Goal: Navigation & Orientation: Find specific page/section

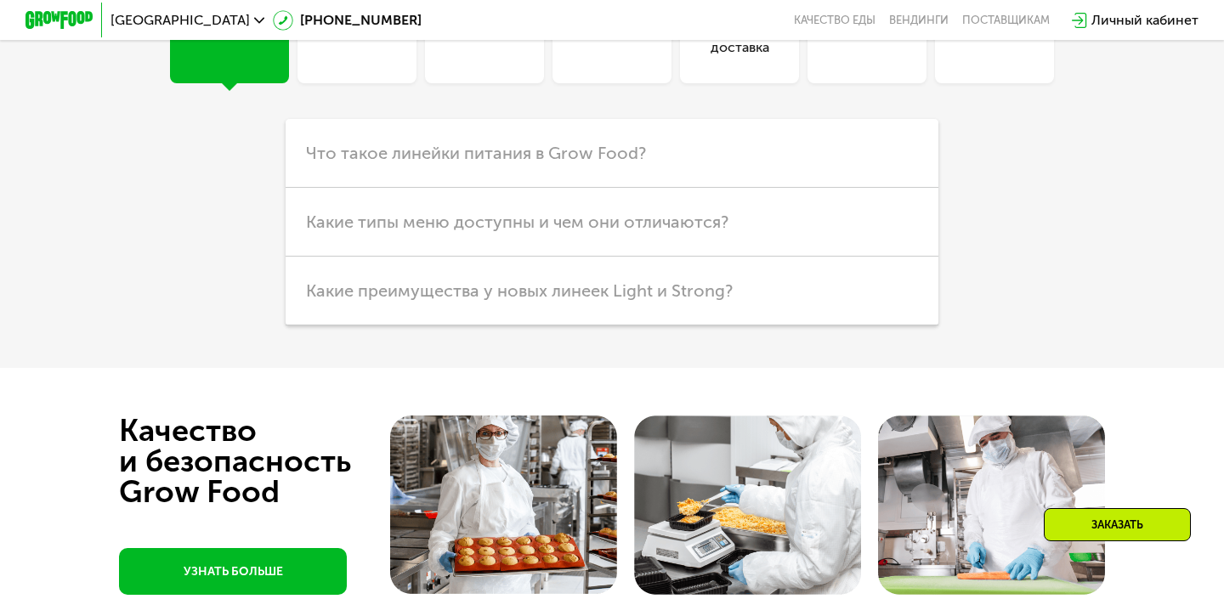
scroll to position [4980, 0]
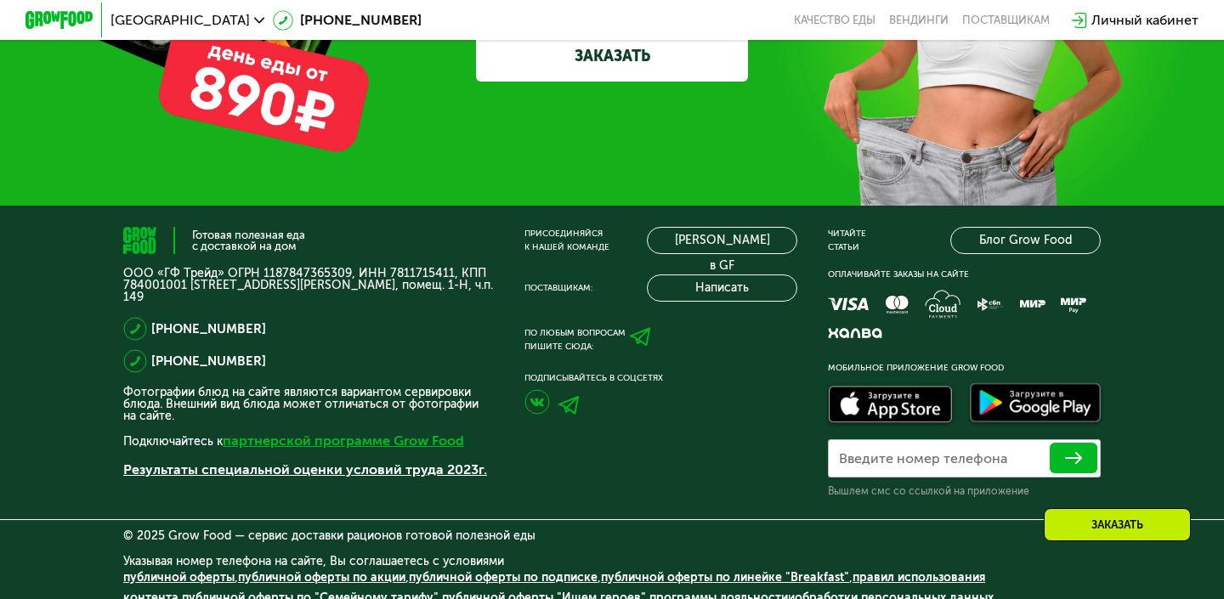
click at [338, 433] on link "партнерской программе Grow Food" at bounding box center [343, 441] width 241 height 16
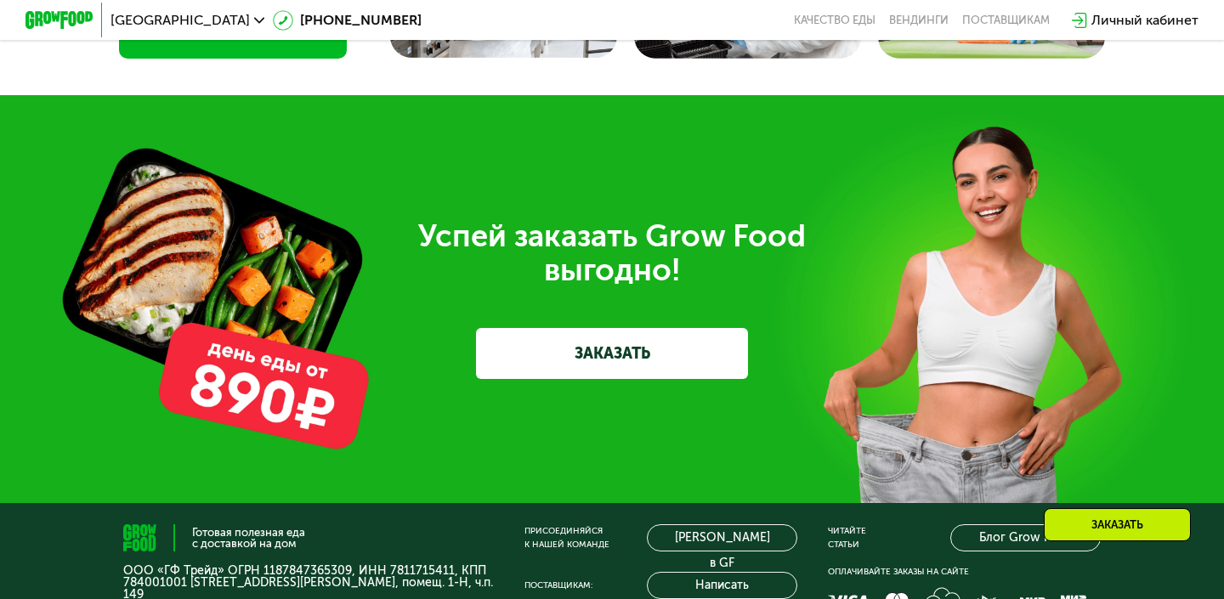
scroll to position [4667, 0]
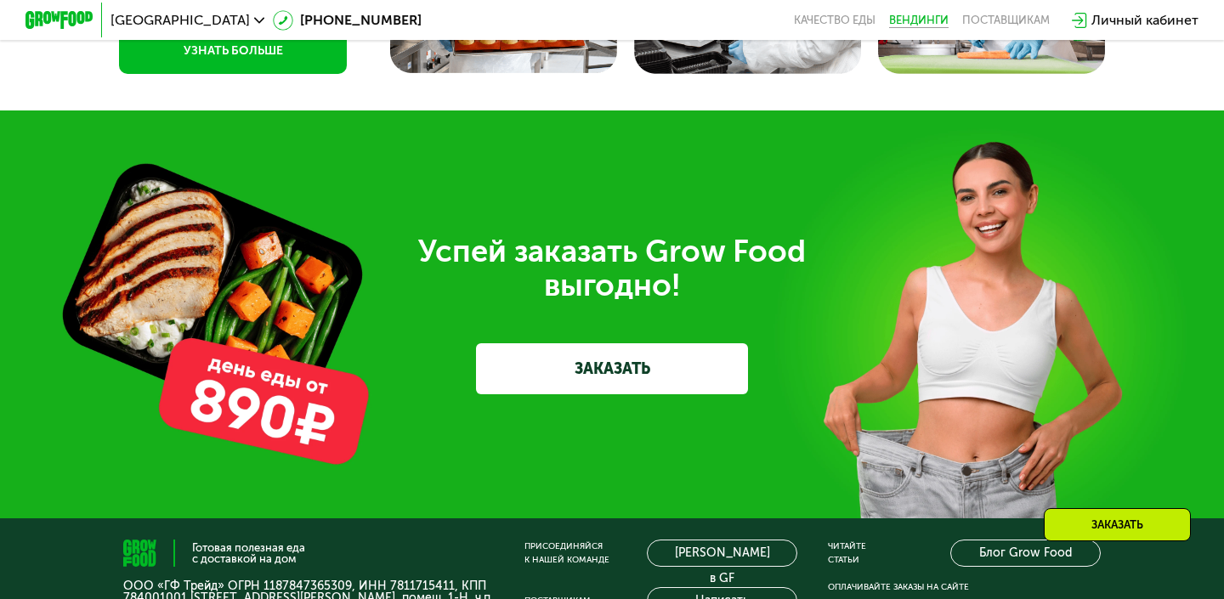
click at [917, 14] on link "Вендинги" at bounding box center [919, 21] width 60 height 14
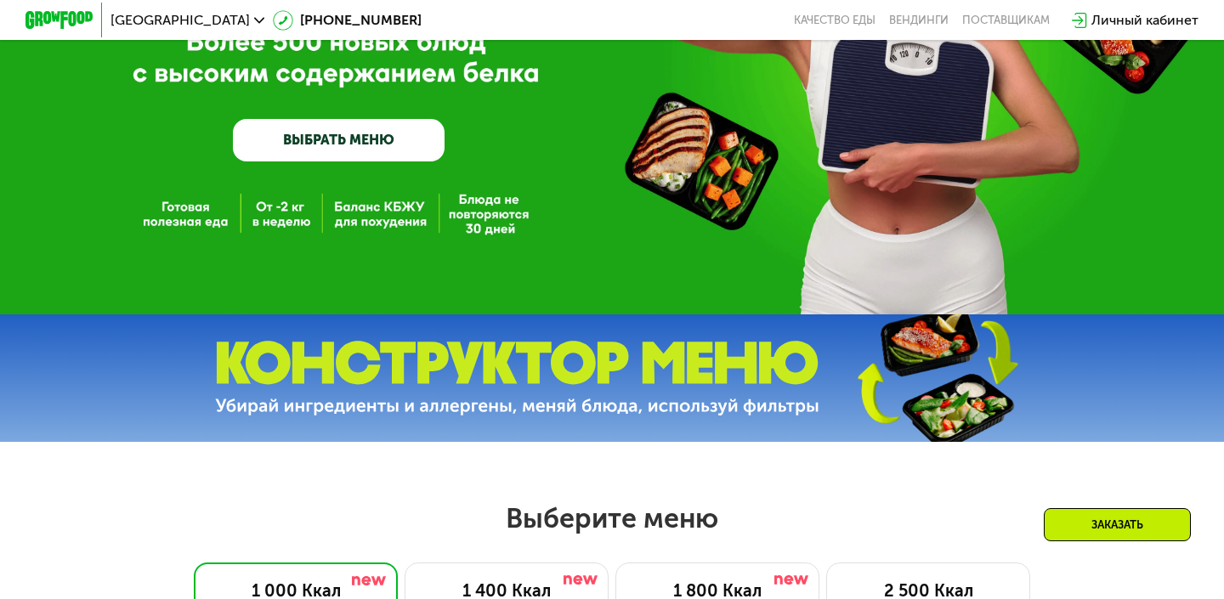
scroll to position [0, 0]
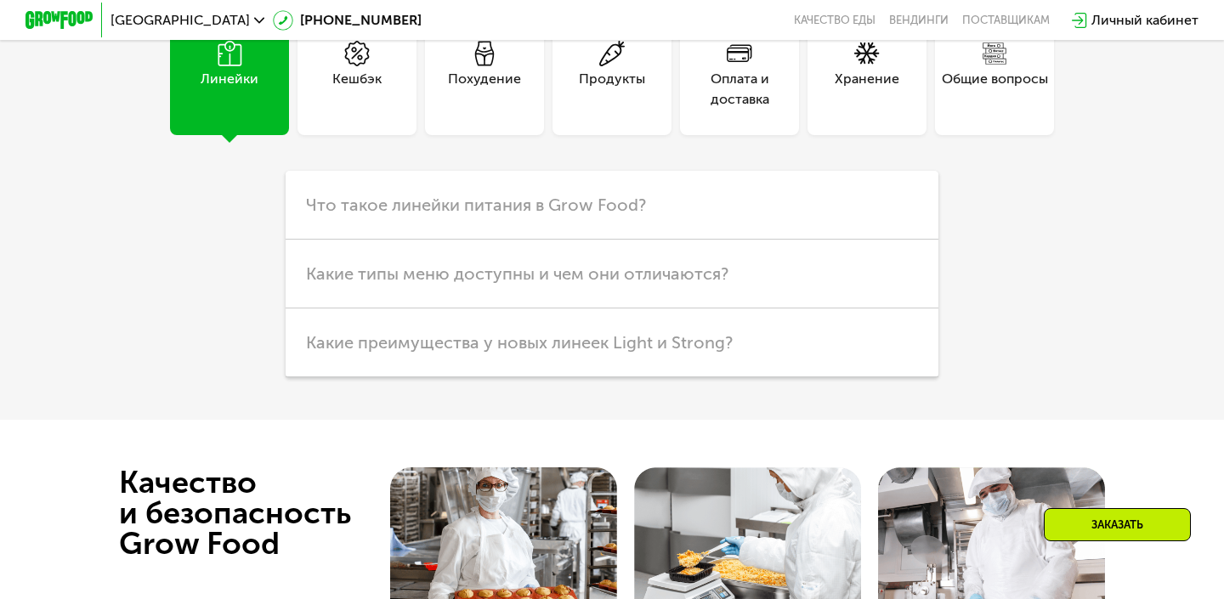
scroll to position [4084, 0]
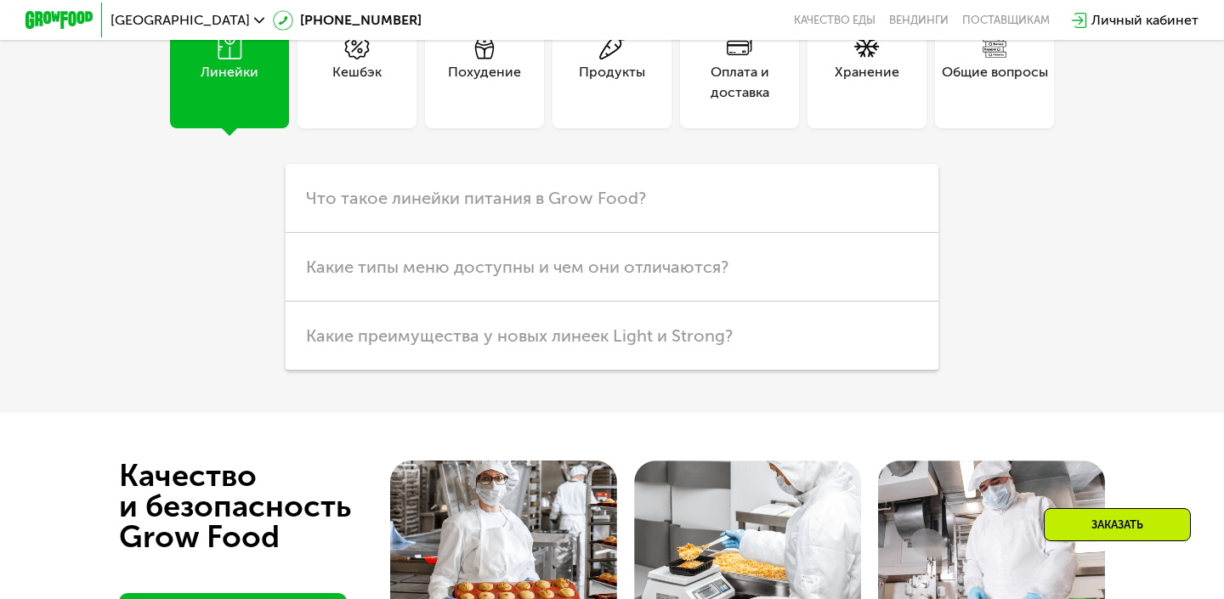
click at [969, 103] on div "Общие вопросы" at bounding box center [995, 82] width 106 height 41
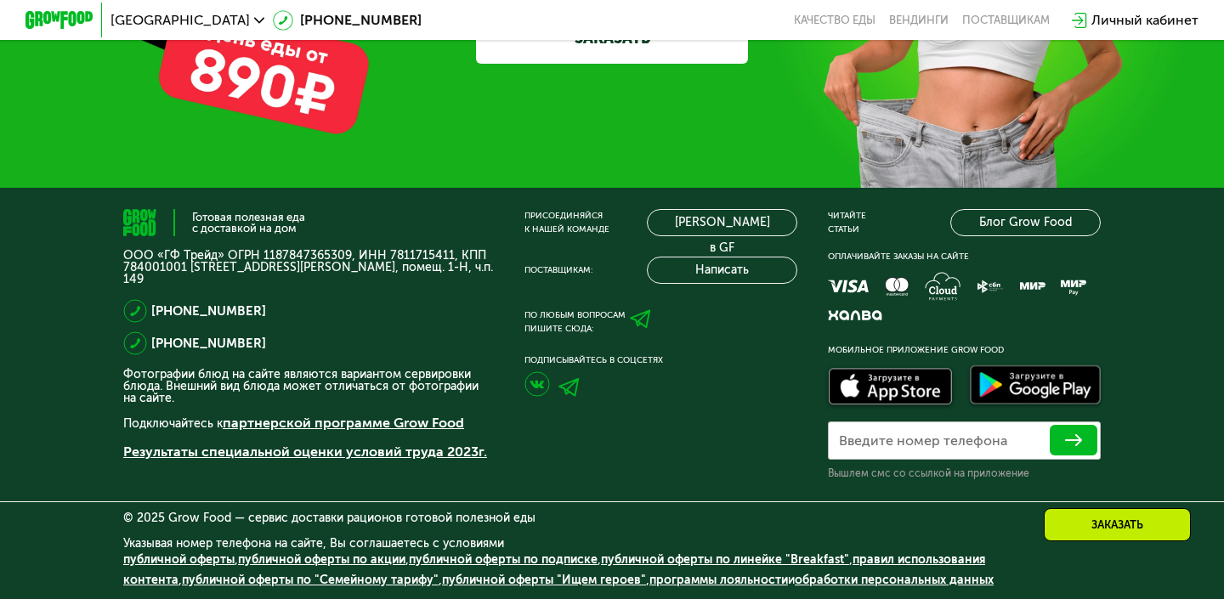
scroll to position [5265, 0]
click at [507, 579] on link "публичной оферты "Ищем героев"" at bounding box center [544, 580] width 204 height 14
click at [559, 224] on div "Присоединяйся к нашей команде" at bounding box center [566, 222] width 85 height 27
click at [679, 272] on button "Написать" at bounding box center [722, 270] width 150 height 27
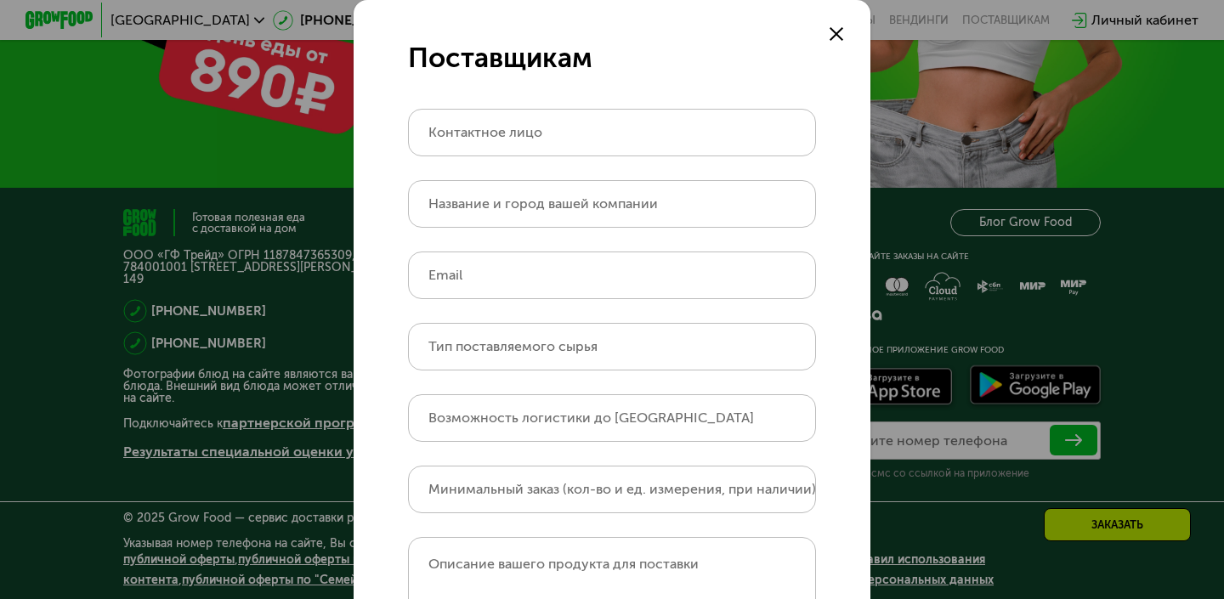
click at [910, 314] on div "Поставщикам Контактное лицо Название и город вашей компании Email Тип поставляе…" at bounding box center [612, 299] width 1224 height 599
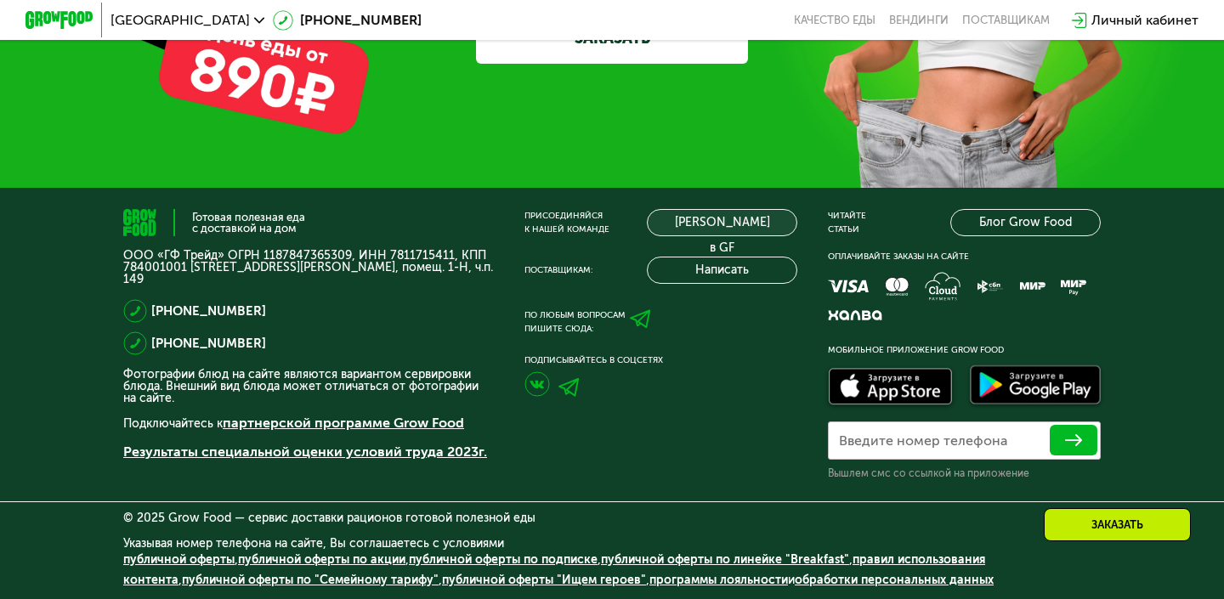
click at [683, 224] on link "[PERSON_NAME] в GF" at bounding box center [722, 222] width 150 height 27
